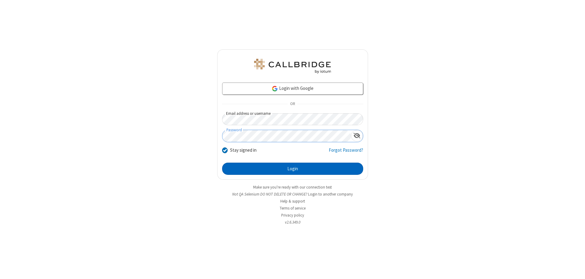
click at [293, 169] on button "Login" at bounding box center [292, 169] width 141 height 12
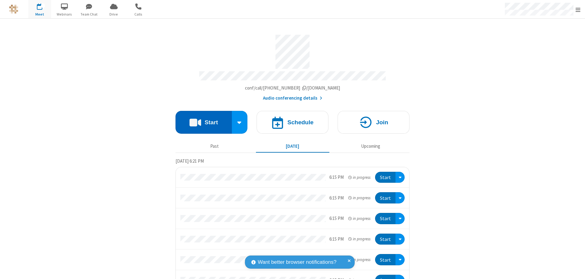
click at [201, 119] on button "Start" at bounding box center [204, 122] width 56 height 23
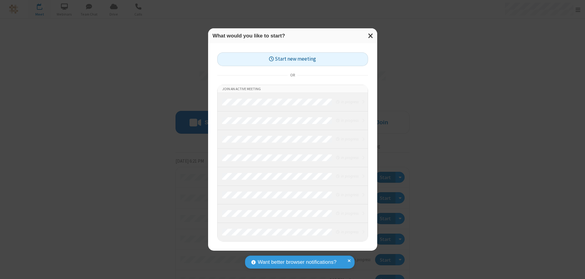
click at [293, 59] on button "Start new meeting" at bounding box center [292, 59] width 151 height 14
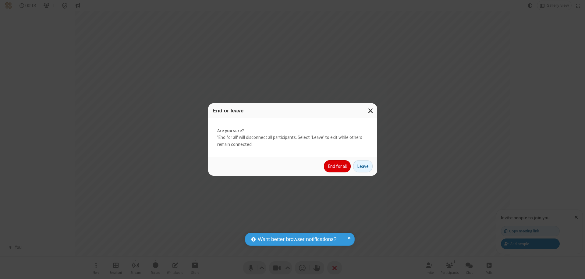
click at [338, 166] on button "End for all" at bounding box center [337, 166] width 27 height 12
